Goal: Task Accomplishment & Management: Manage account settings

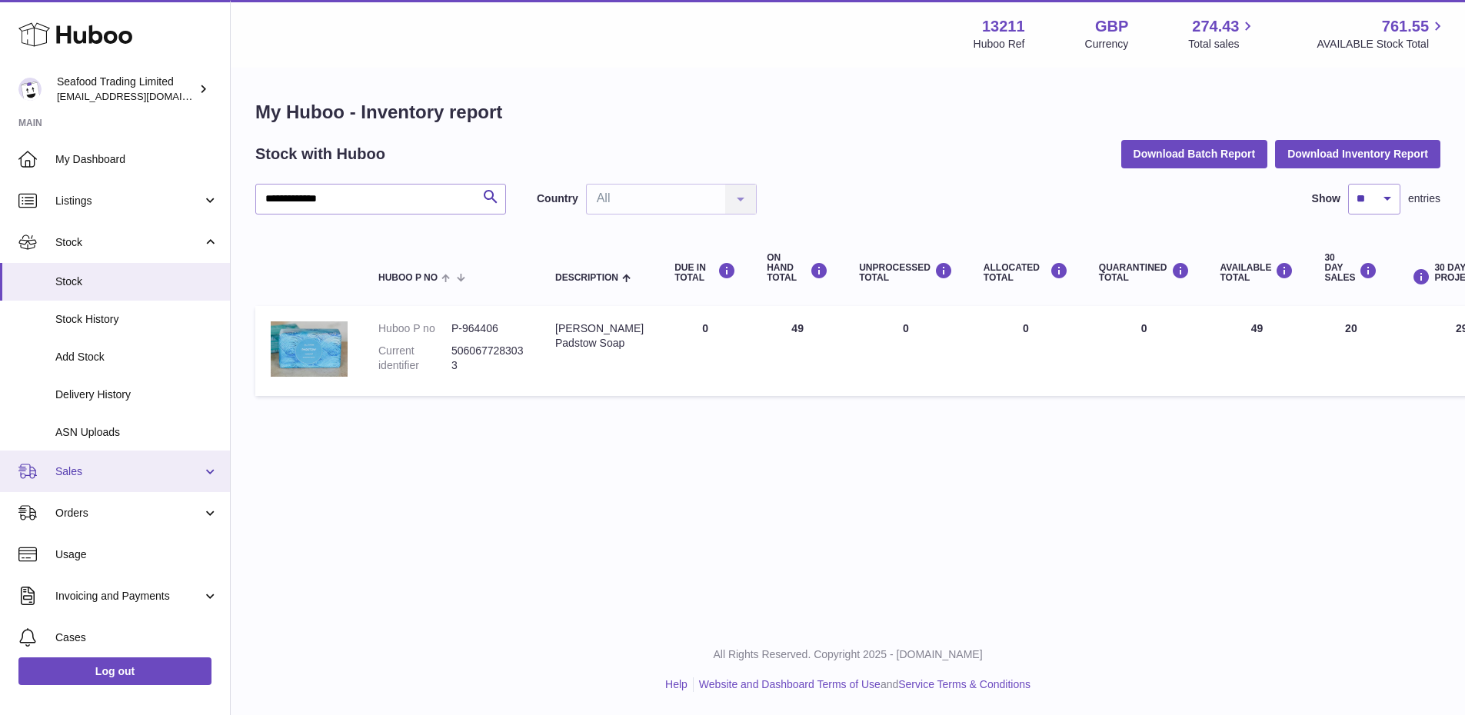
click at [105, 482] on link "Sales" at bounding box center [115, 472] width 230 height 42
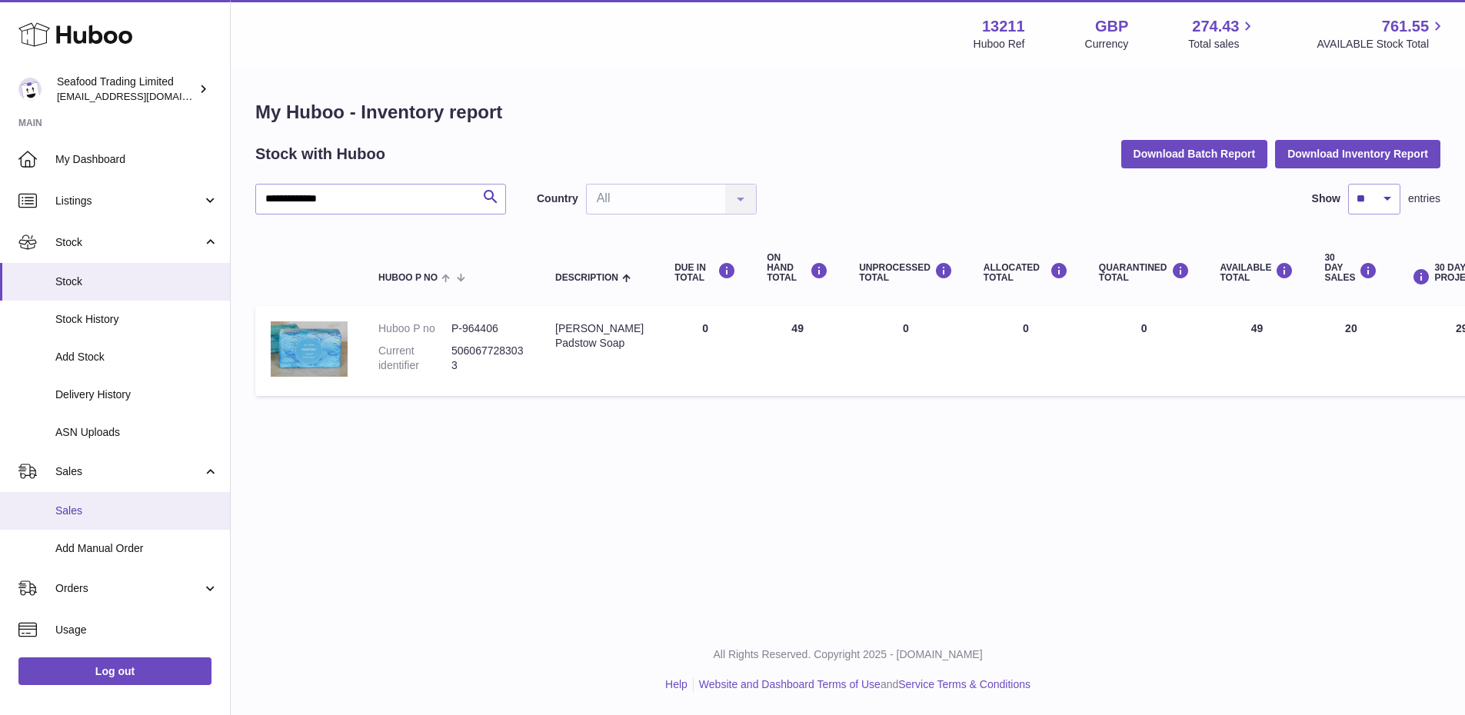
click at [102, 506] on span "Sales" at bounding box center [136, 511] width 163 height 15
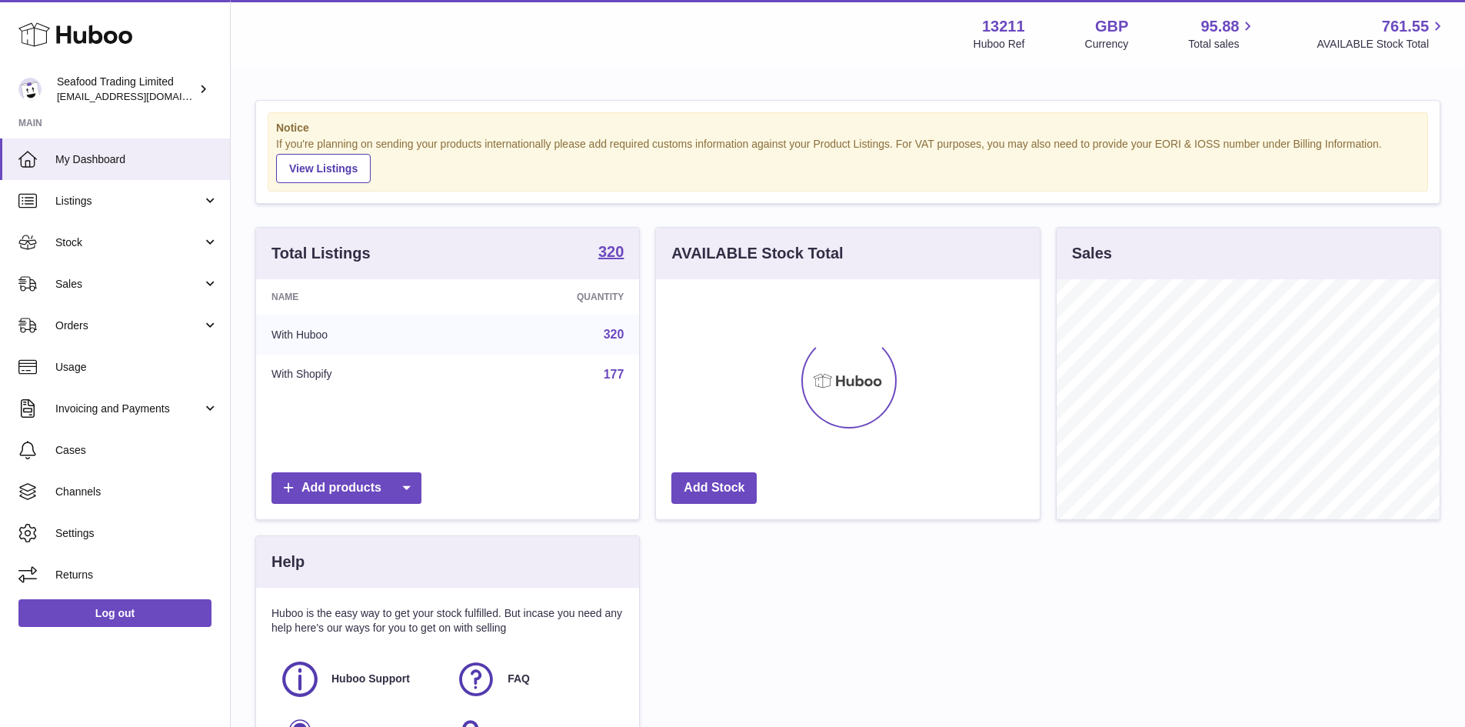
scroll to position [240, 384]
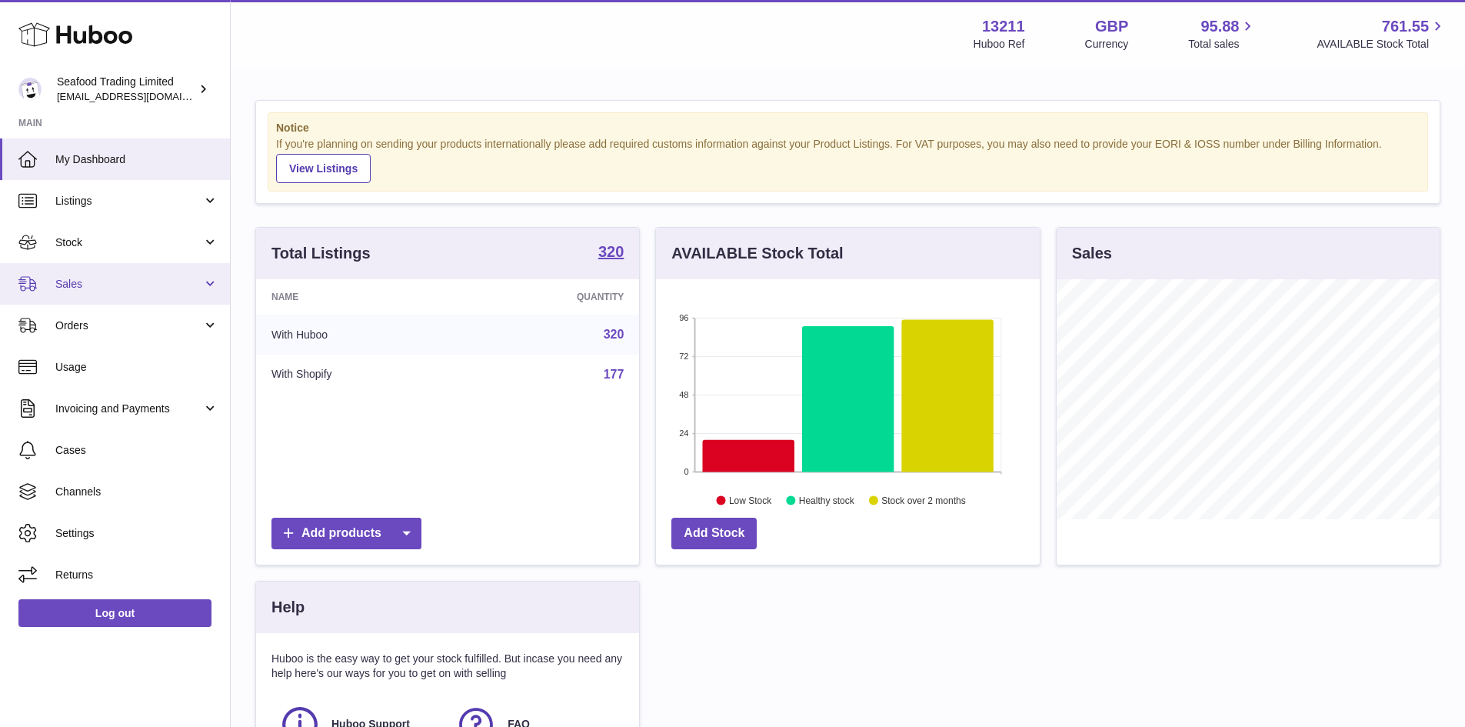
click at [128, 285] on span "Sales" at bounding box center [128, 284] width 147 height 15
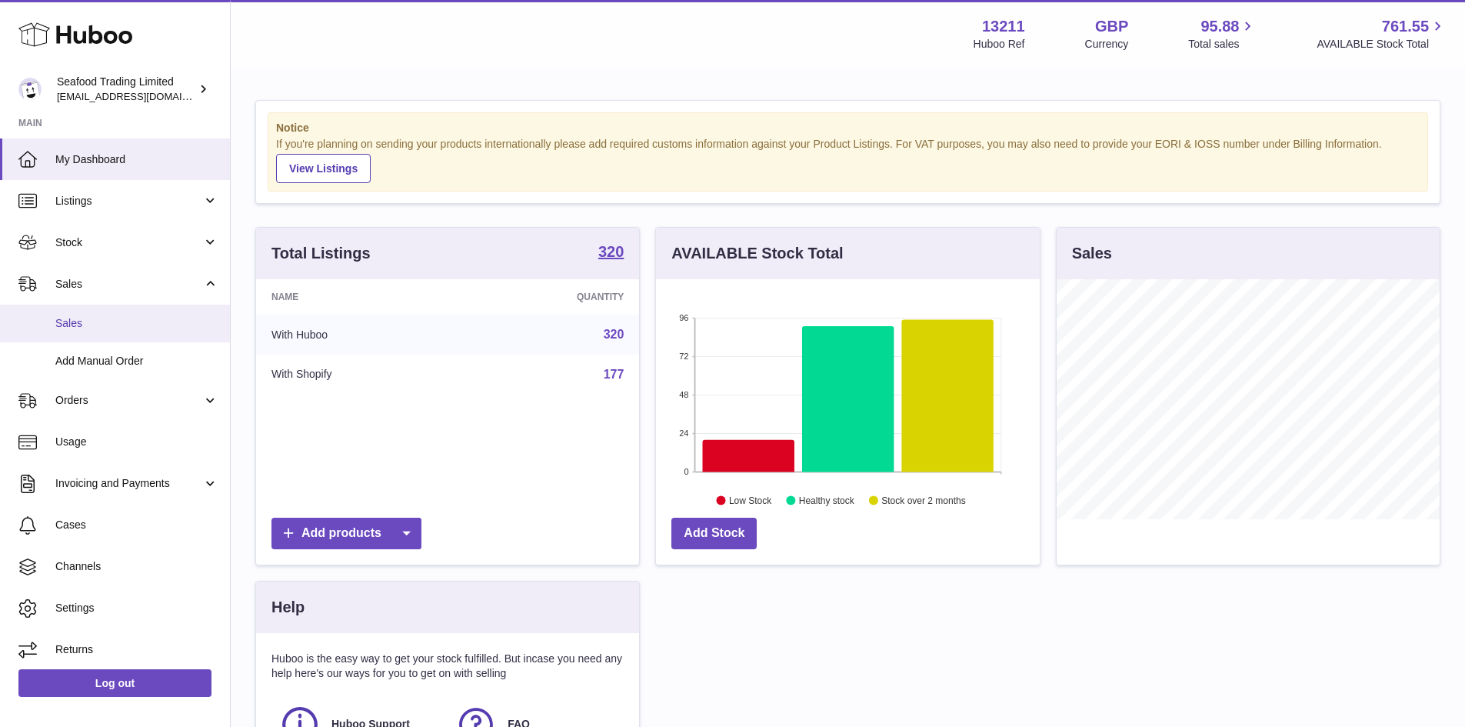
click at [89, 324] on span "Sales" at bounding box center [136, 323] width 163 height 15
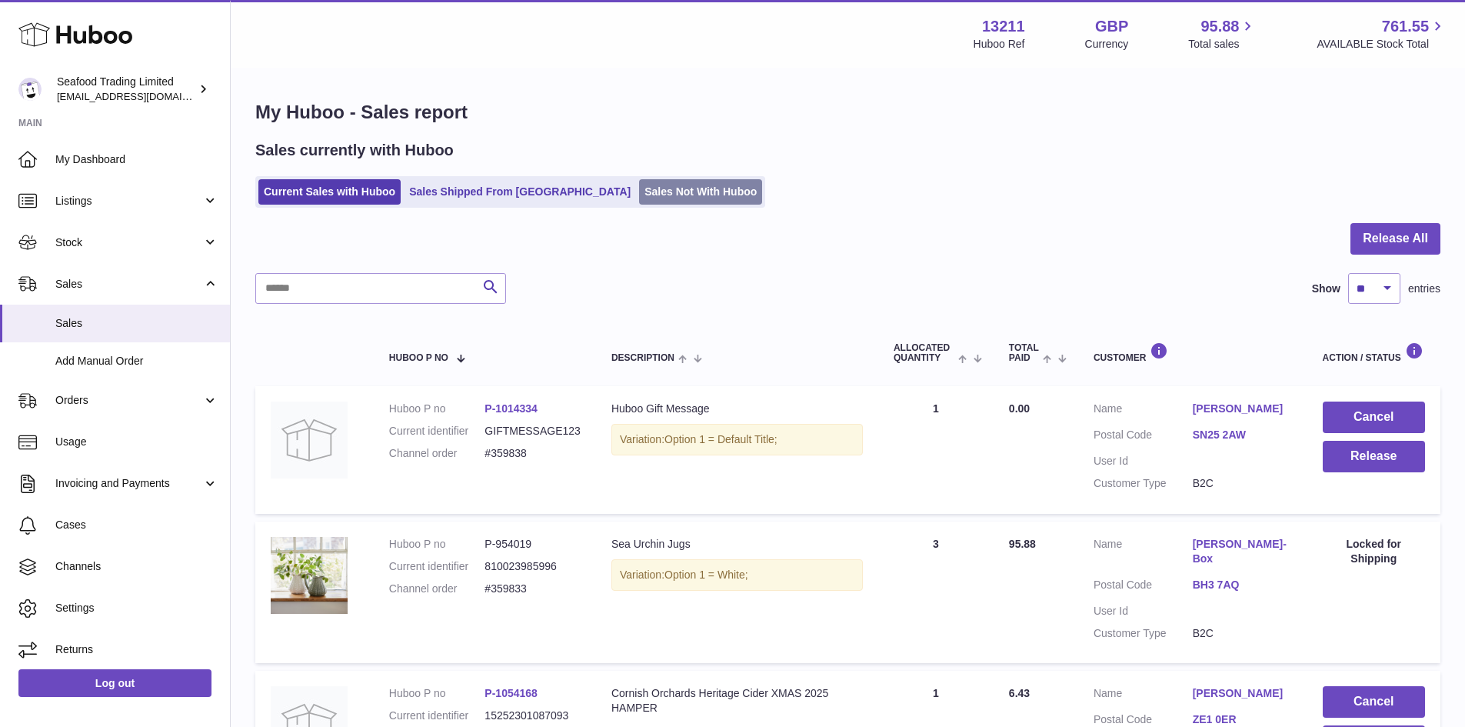
click at [639, 194] on link "Sales Not With Huboo" at bounding box center [700, 191] width 123 height 25
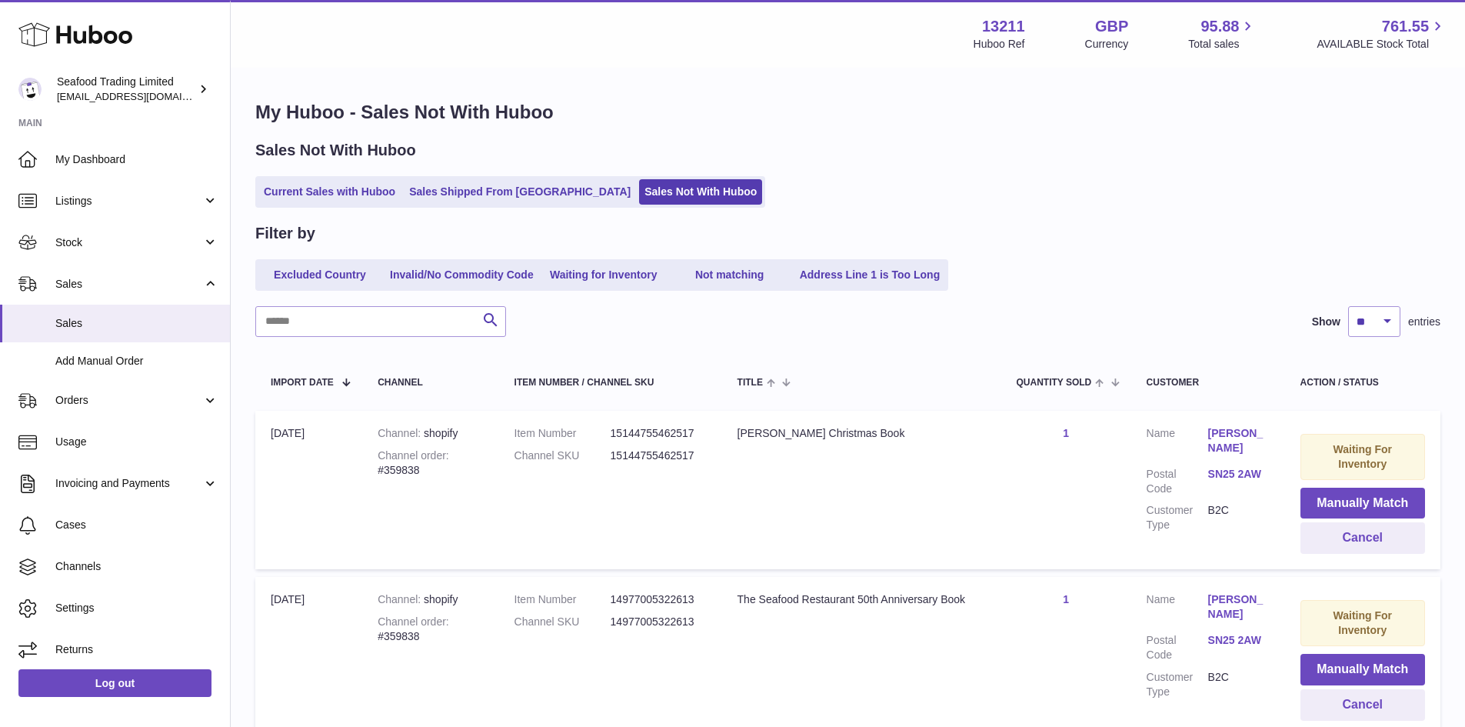
click at [327, 178] on ul "Current Sales with Huboo Sales Shipped From [GEOGRAPHIC_DATA] Sales Not With Hu…" at bounding box center [510, 192] width 510 height 32
click at [325, 183] on link "Current Sales with Huboo" at bounding box center [329, 191] width 142 height 25
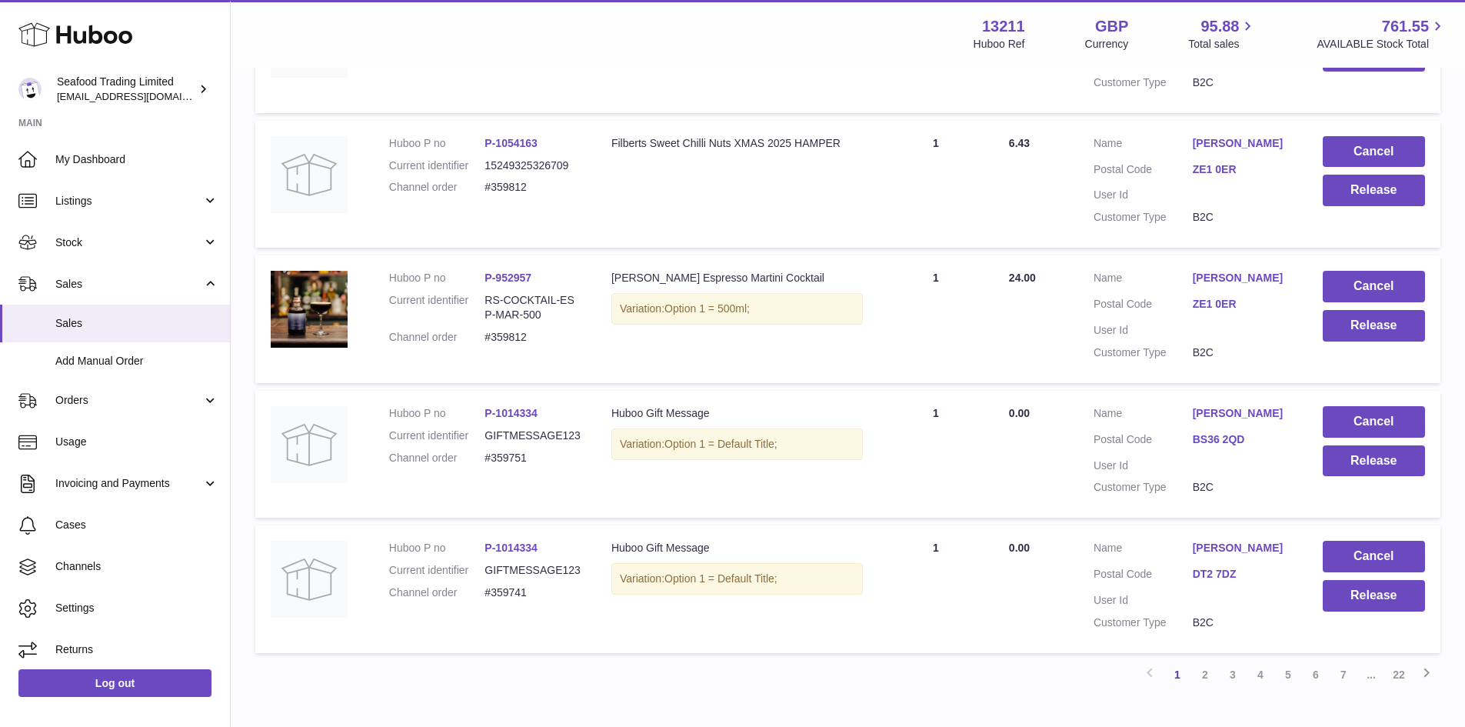
scroll to position [1017, 0]
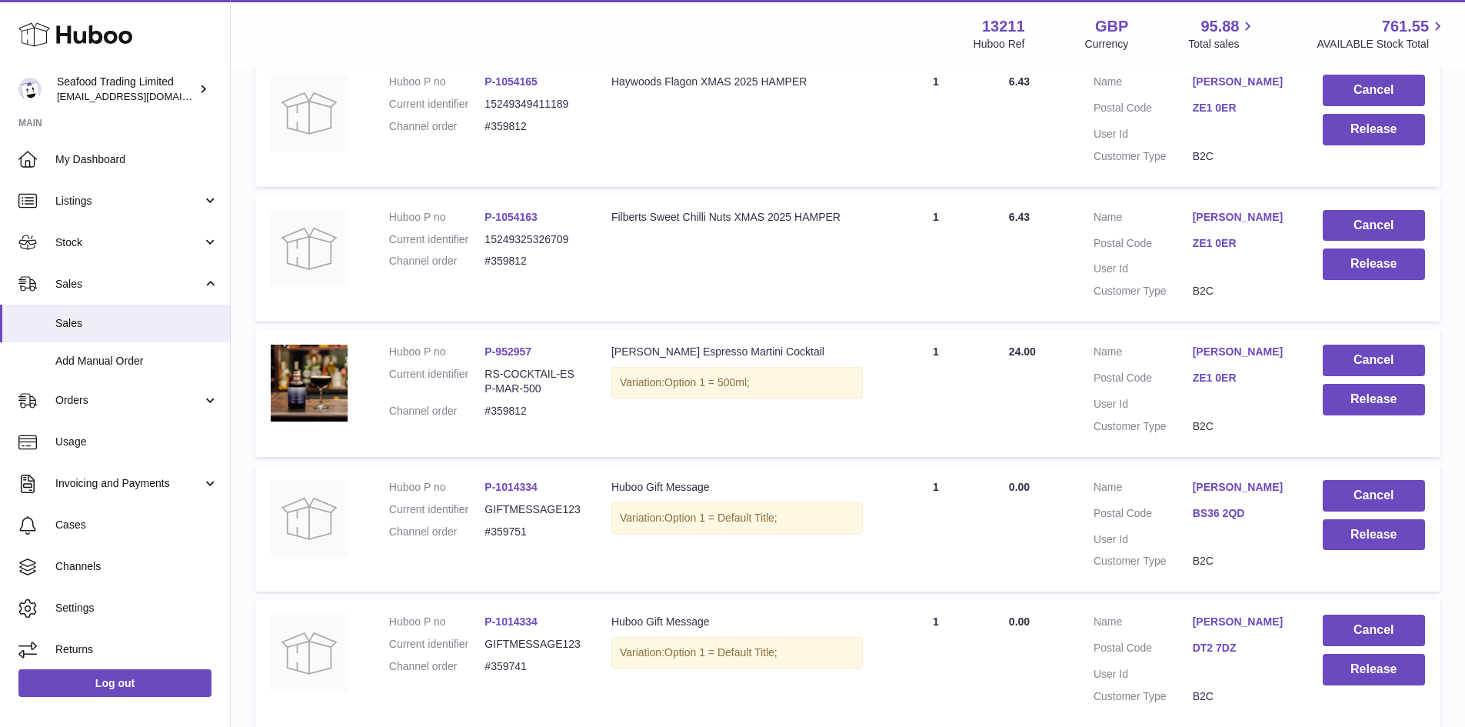
click at [514, 404] on dd "#359812" at bounding box center [533, 411] width 96 height 15
copy dd "359812"
click at [1341, 384] on button "Release" at bounding box center [1374, 400] width 102 height 32
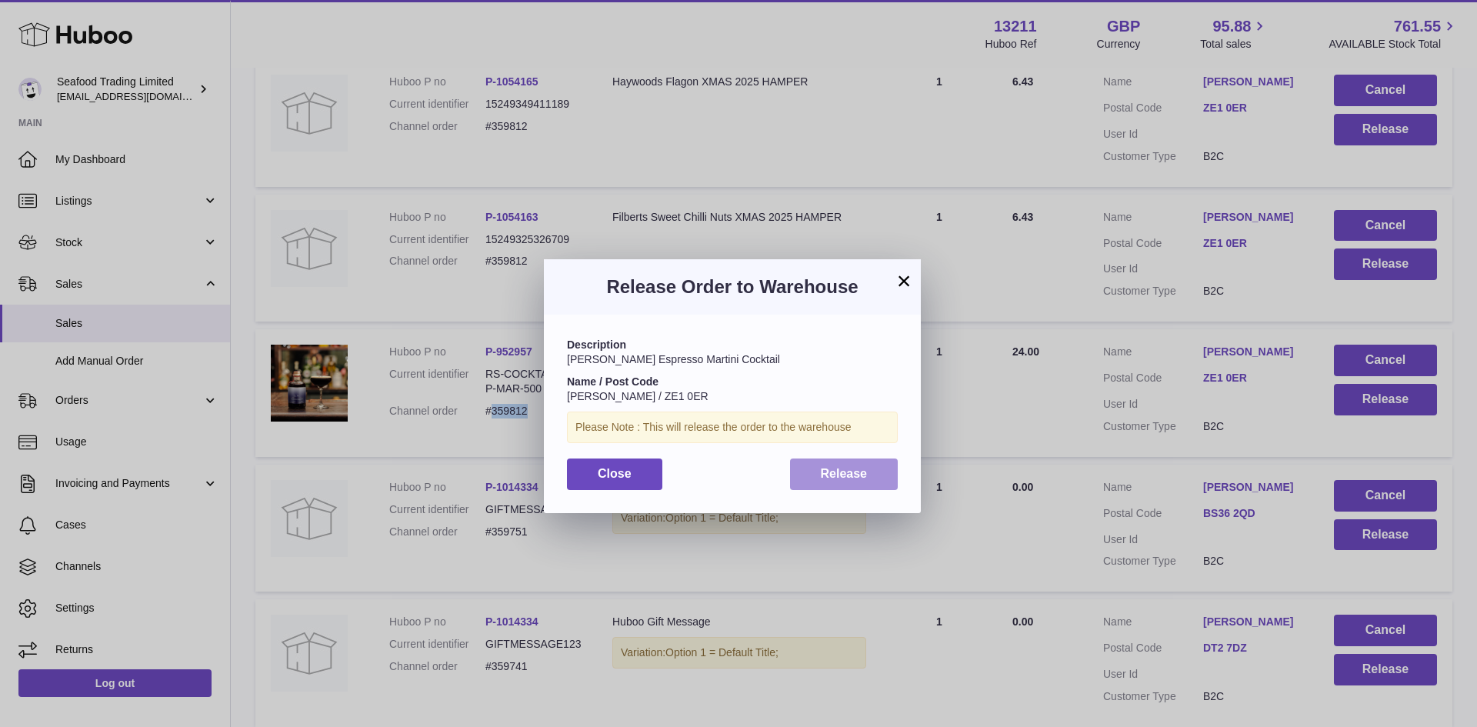
click at [831, 469] on span "Release" at bounding box center [844, 473] width 47 height 13
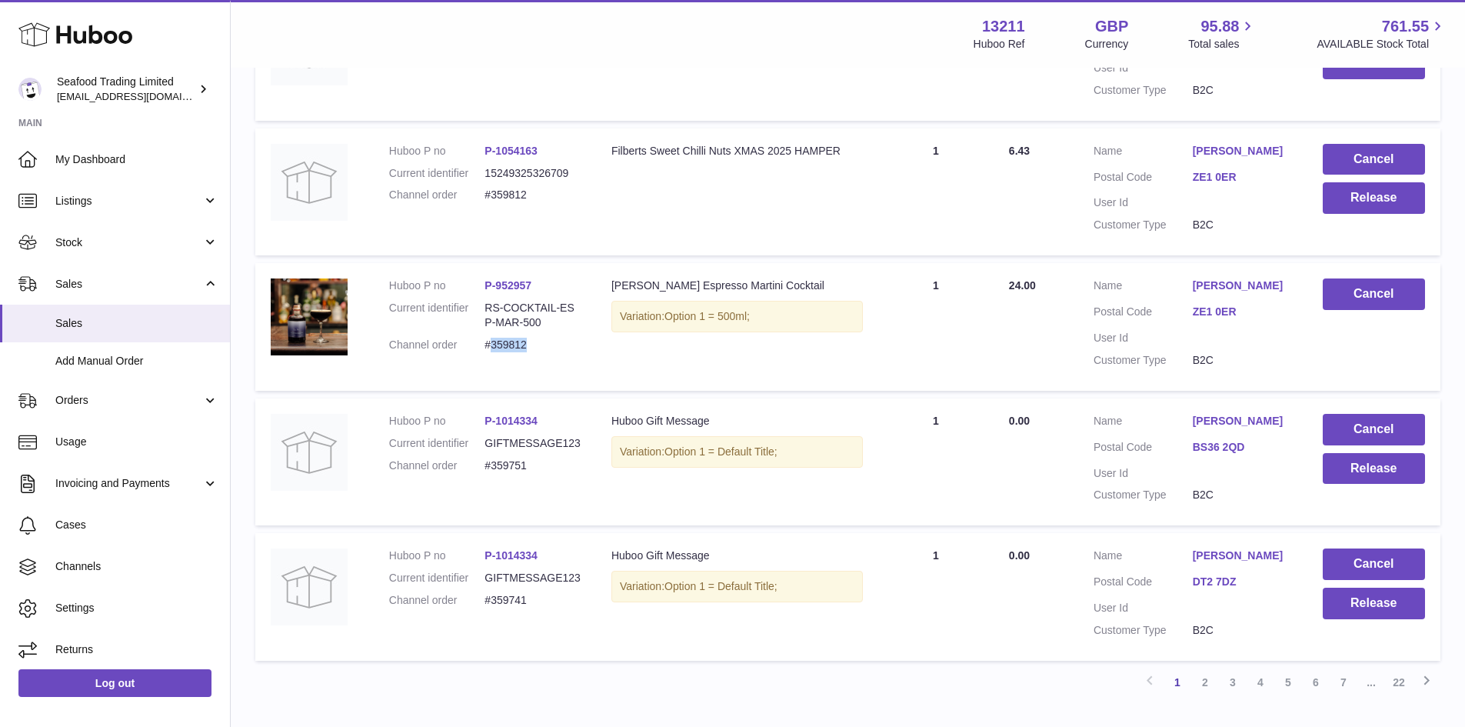
scroll to position [1171, 0]
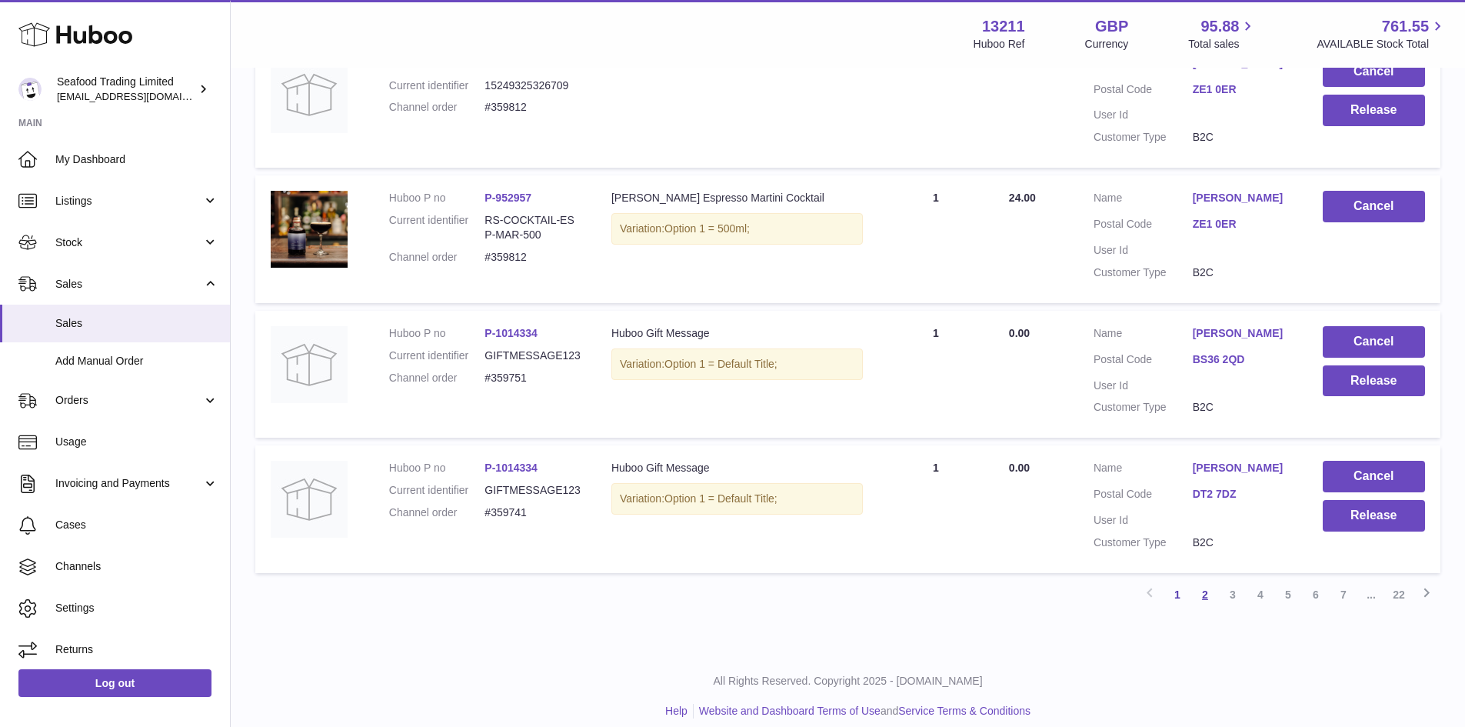
click at [1201, 581] on link "2" at bounding box center [1205, 595] width 28 height 28
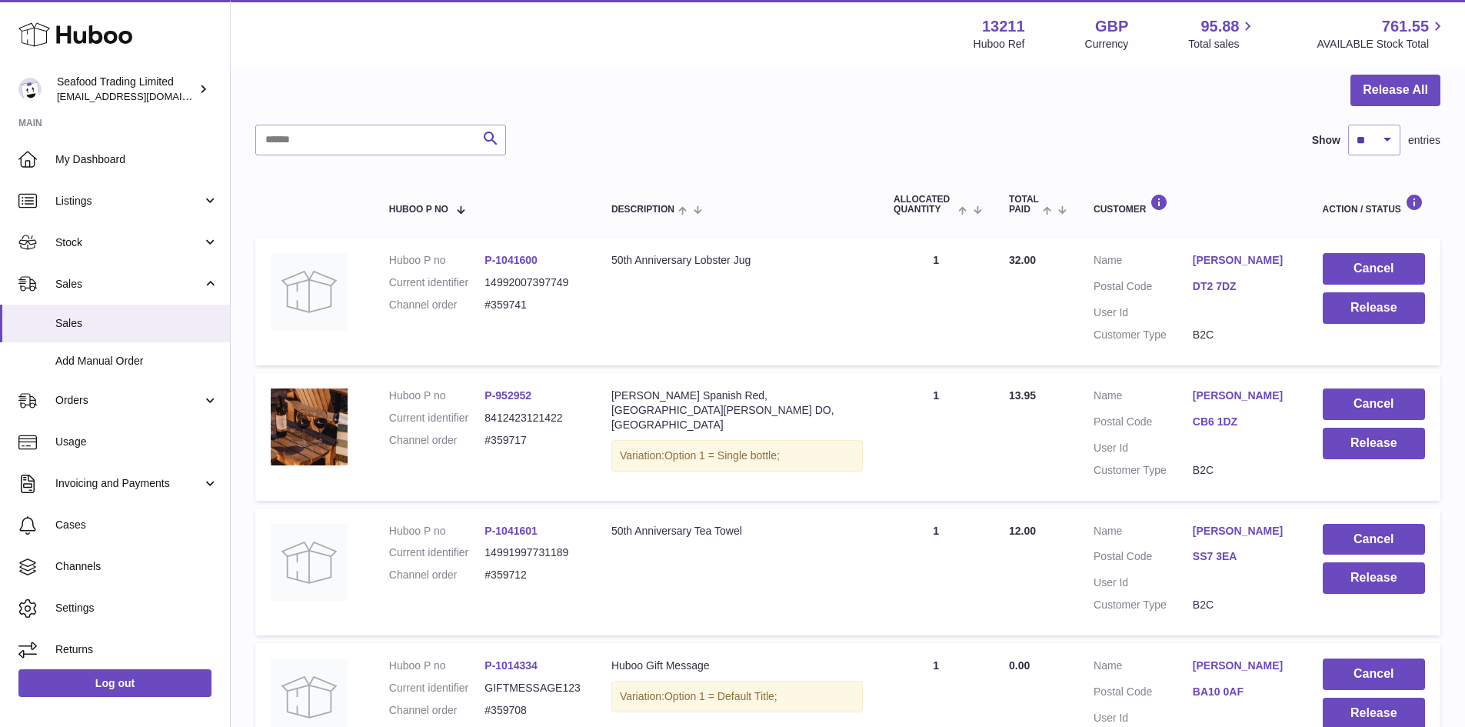
scroll to position [223, 0]
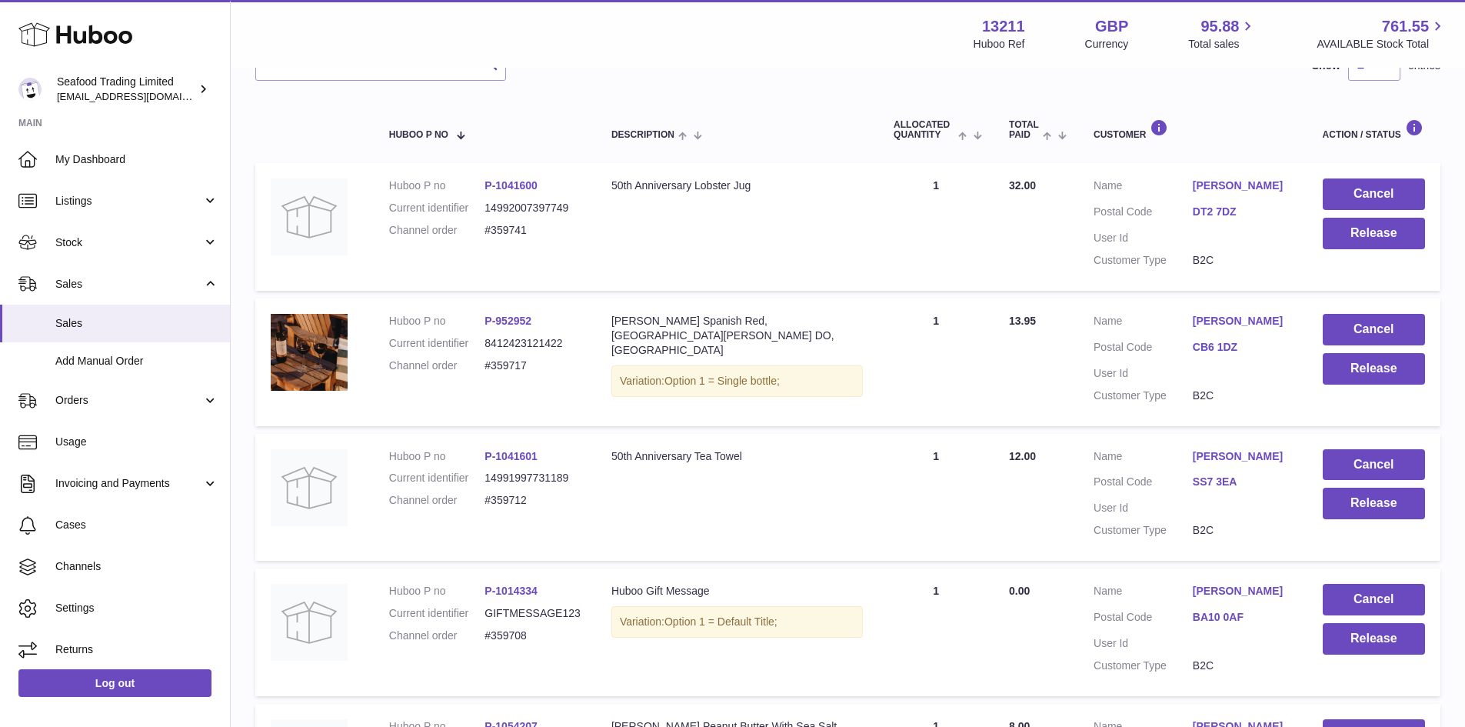
click at [508, 227] on dd "#359741" at bounding box center [533, 230] width 96 height 15
copy dd "359741"
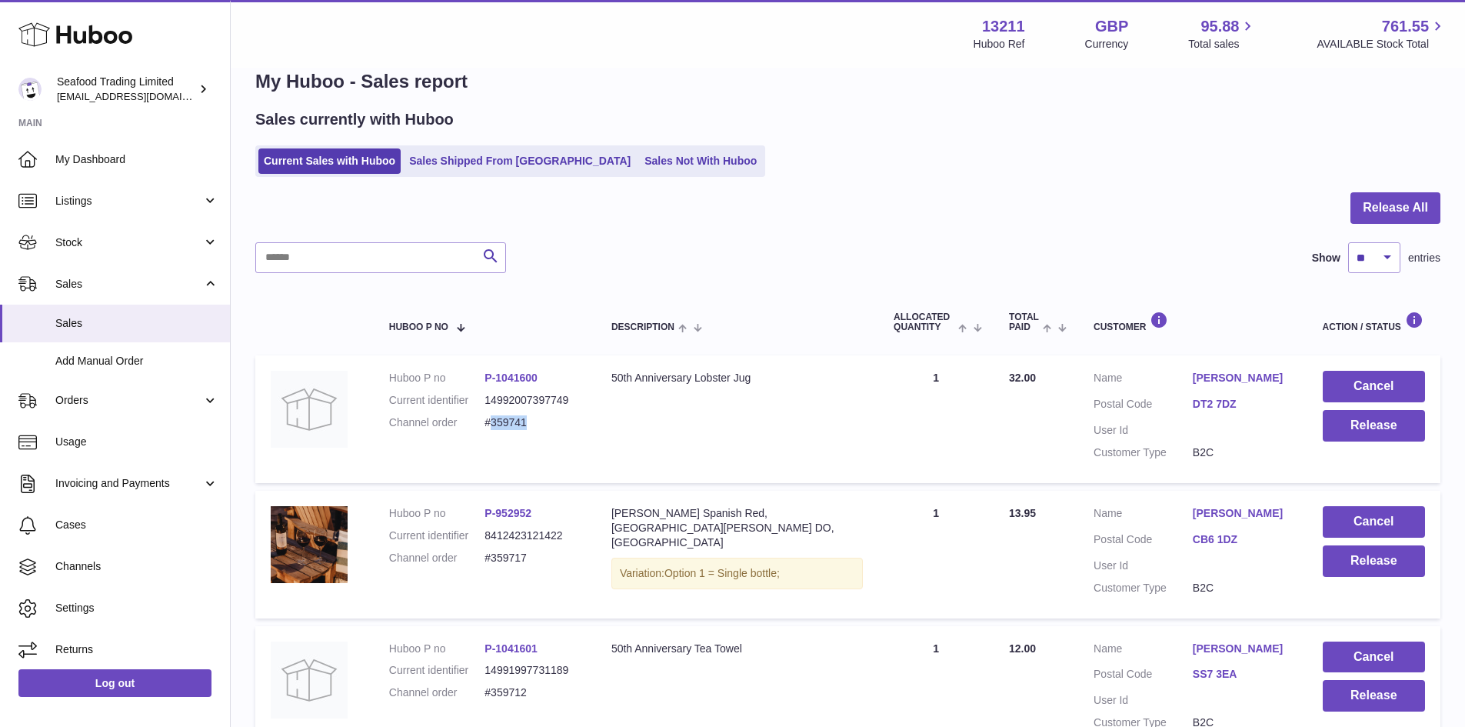
scroll to position [0, 0]
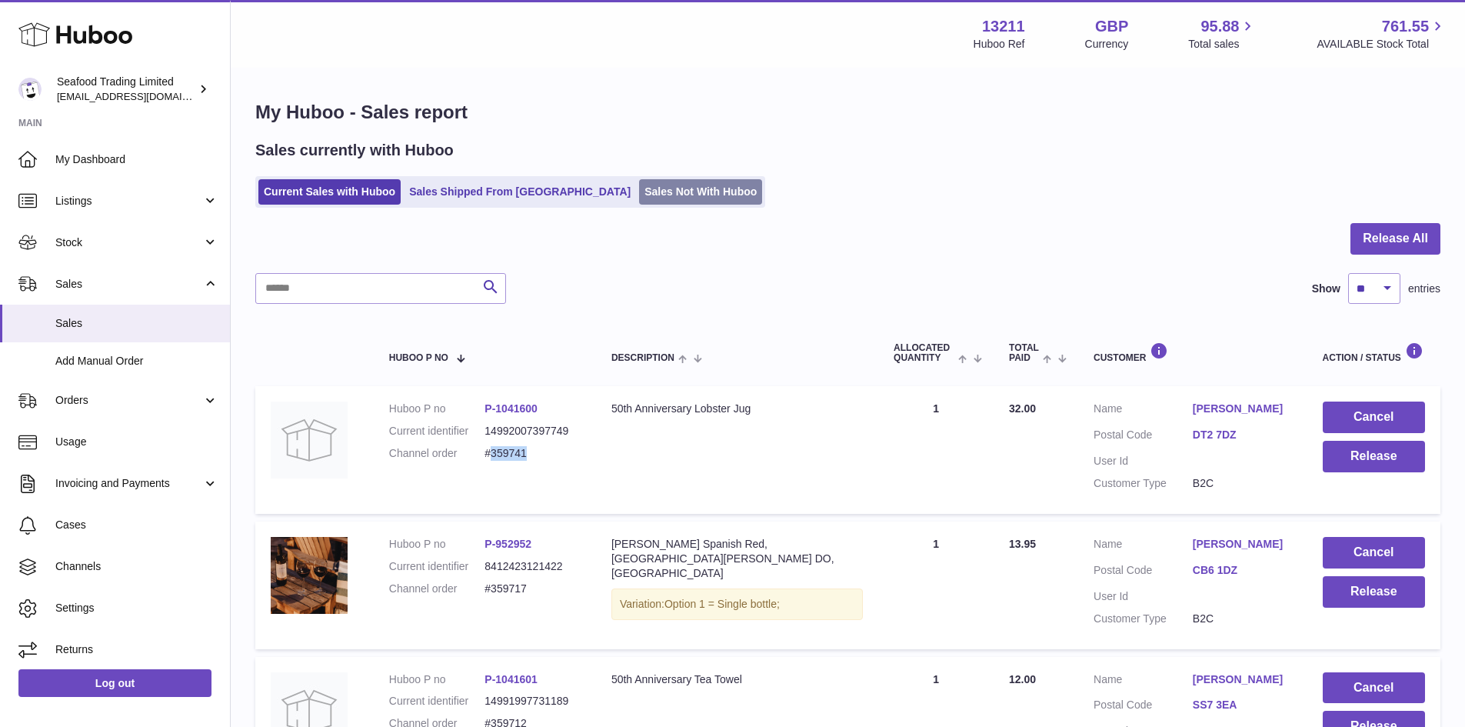
click at [639, 198] on link "Sales Not With Huboo" at bounding box center [700, 191] width 123 height 25
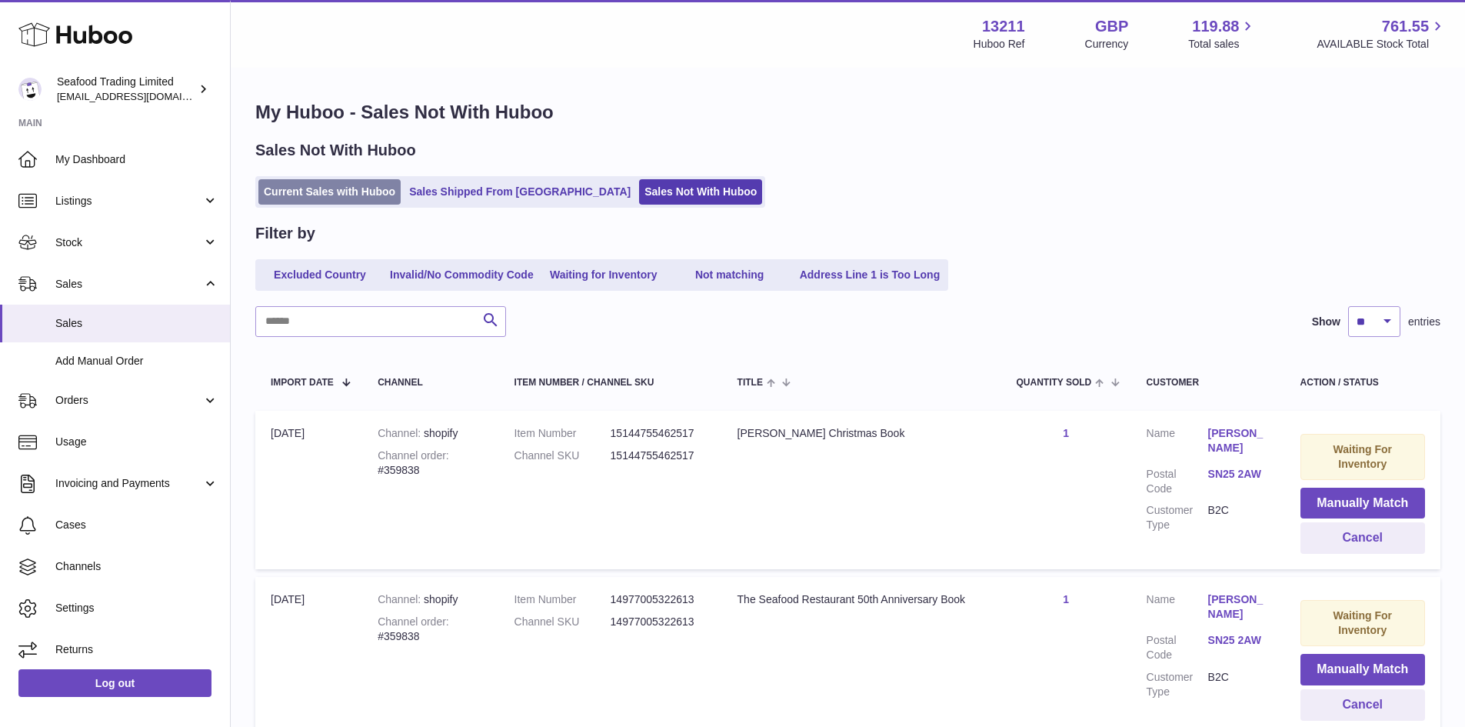
click at [312, 182] on link "Current Sales with Huboo" at bounding box center [329, 191] width 142 height 25
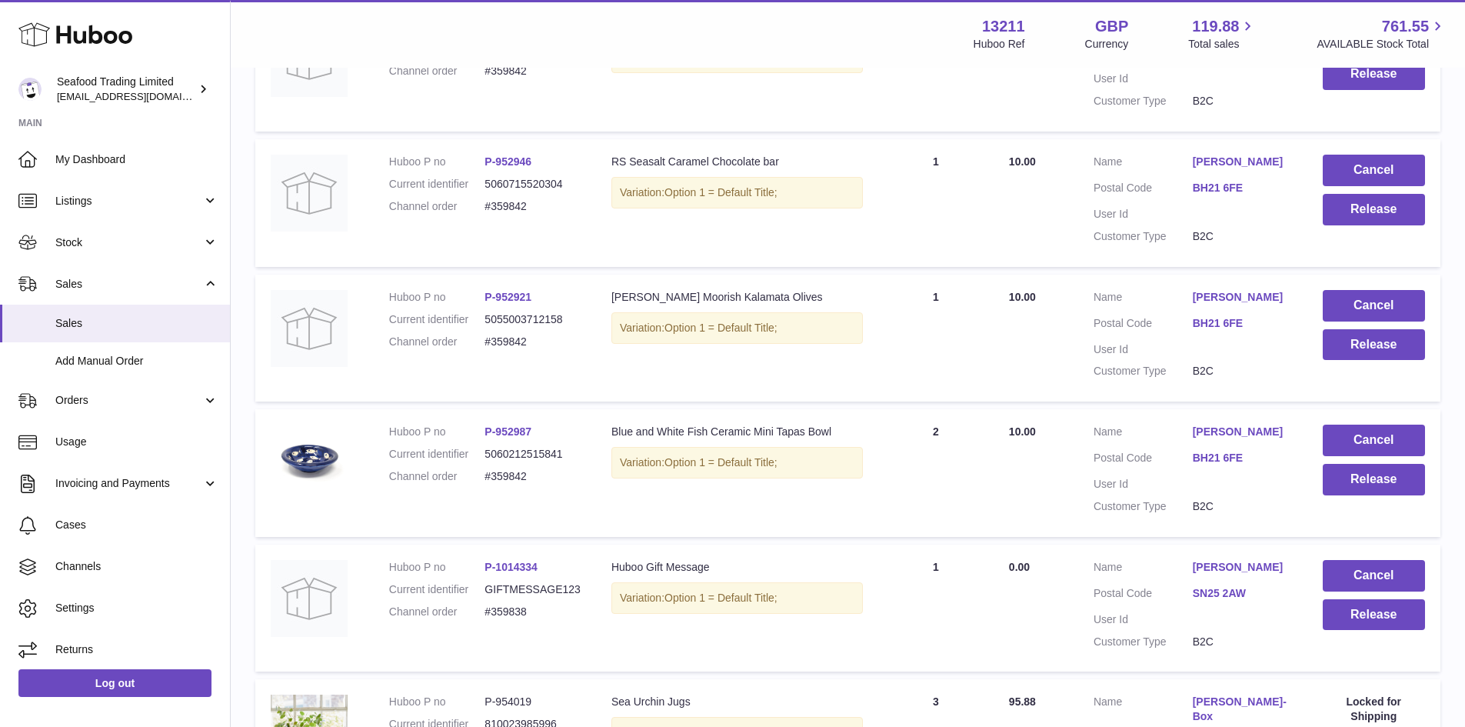
scroll to position [923, 0]
